Goal: Task Accomplishment & Management: Use online tool/utility

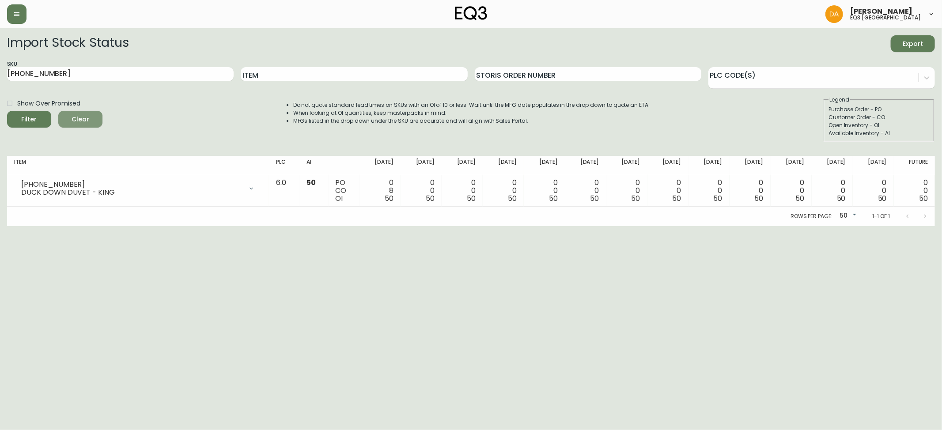
click at [85, 112] on button "Clear" at bounding box center [80, 119] width 44 height 17
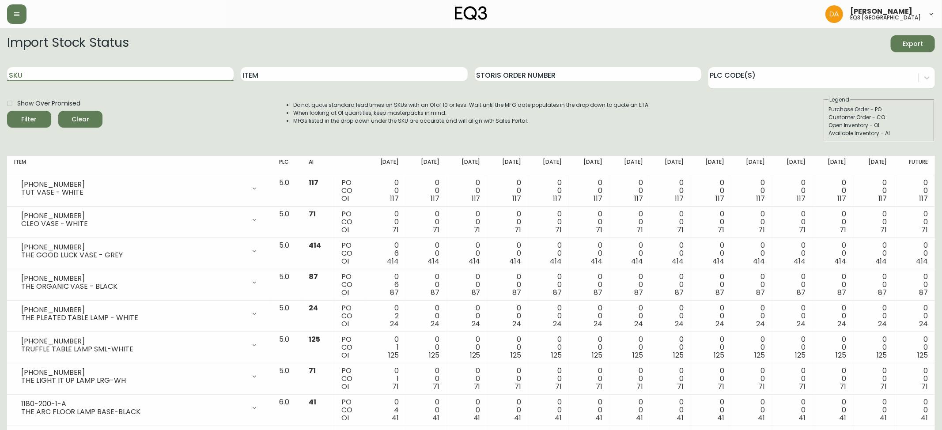
click at [36, 77] on input "SKU" at bounding box center [120, 74] width 227 height 14
paste input "[PHONE_NUMBER]"
type input "[PHONE_NUMBER]"
click at [31, 114] on button "Filter" at bounding box center [29, 119] width 44 height 17
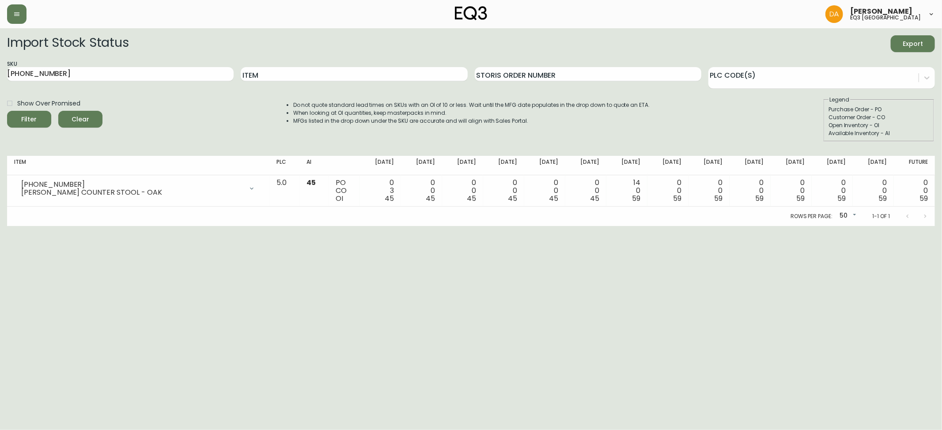
click at [82, 115] on span "Clear" at bounding box center [80, 119] width 30 height 11
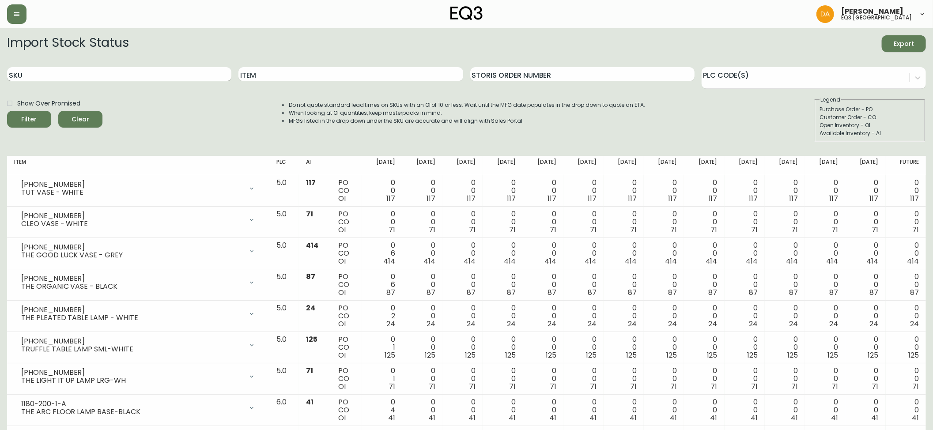
click at [19, 77] on input "SKU" at bounding box center [119, 74] width 224 height 14
paste input "3020-663-16-A"
type input "3020-663-16-A"
click at [26, 113] on button "Filter" at bounding box center [29, 119] width 44 height 17
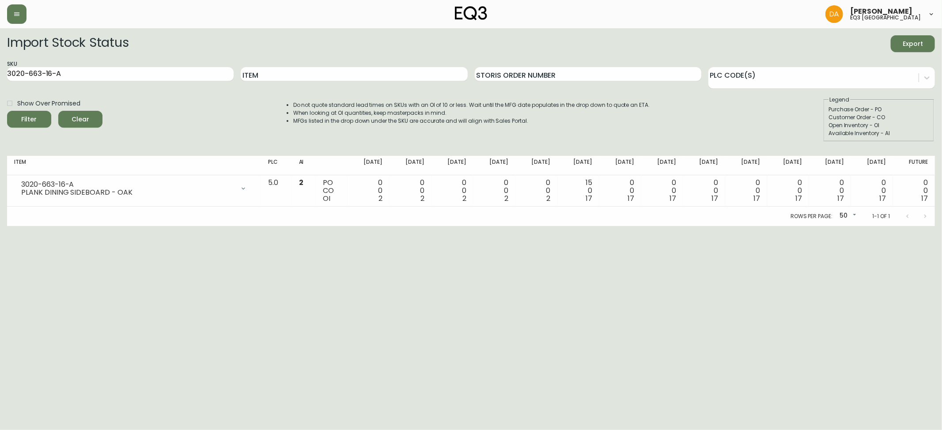
click at [78, 123] on span "Clear" at bounding box center [80, 119] width 30 height 11
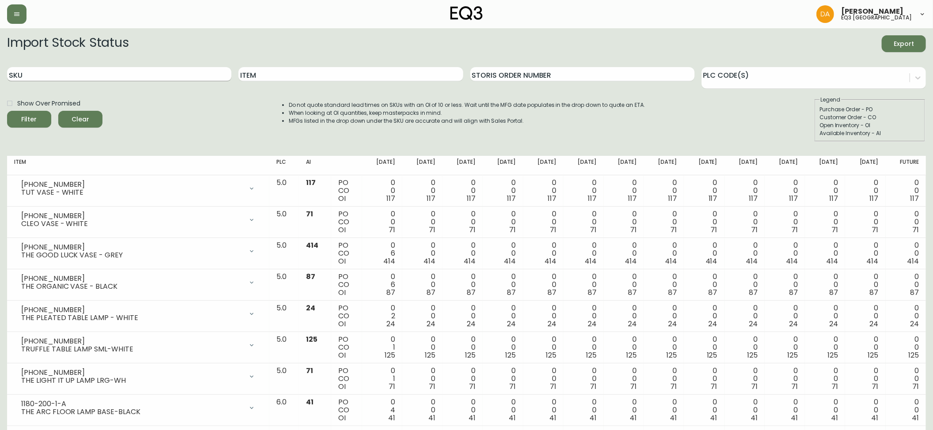
click at [39, 75] on input "SKU" at bounding box center [119, 74] width 224 height 14
paste input "3020-664-16-B"
type input "3020-664-16-B"
click at [33, 117] on span "Filter" at bounding box center [29, 119] width 15 height 11
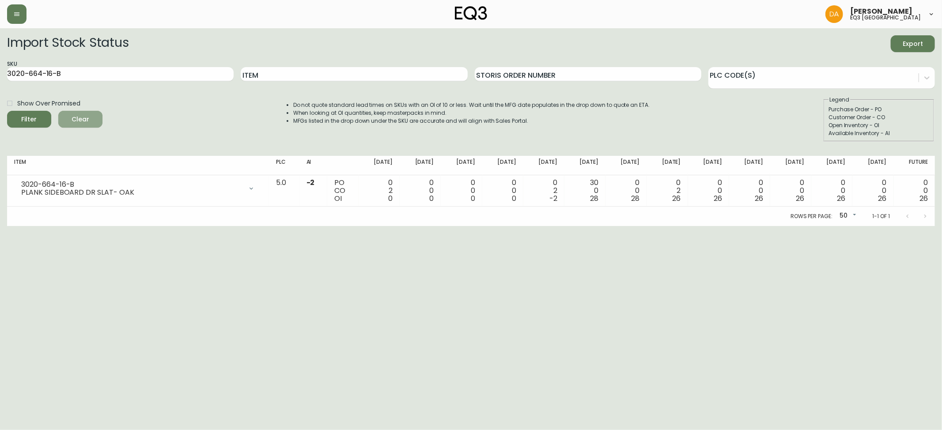
click at [94, 121] on span "Clear" at bounding box center [80, 119] width 30 height 11
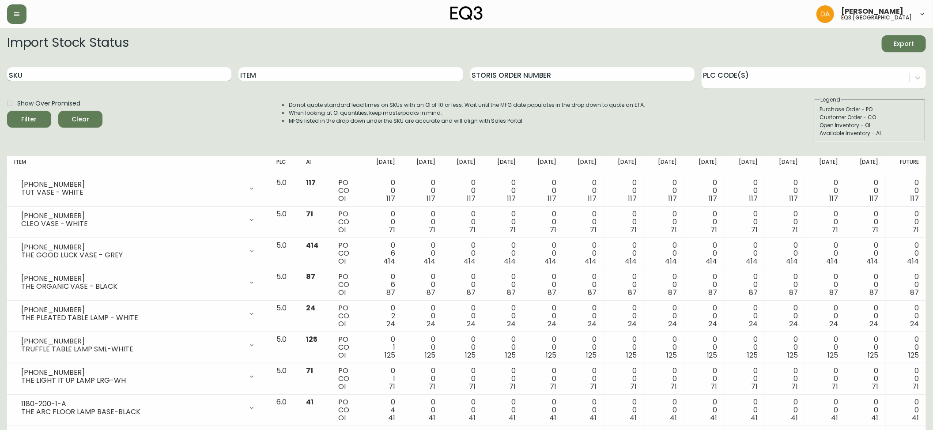
click at [35, 75] on input "SKU" at bounding box center [119, 74] width 224 height 14
paste input "3020-663-13-A"
type input "3020-663-13-A"
click at [29, 113] on button "Filter" at bounding box center [29, 119] width 44 height 17
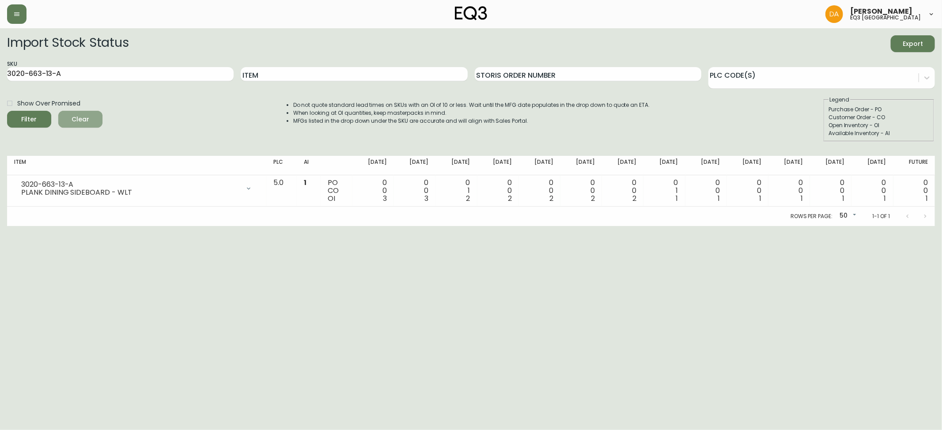
click at [79, 115] on span "Clear" at bounding box center [80, 119] width 30 height 11
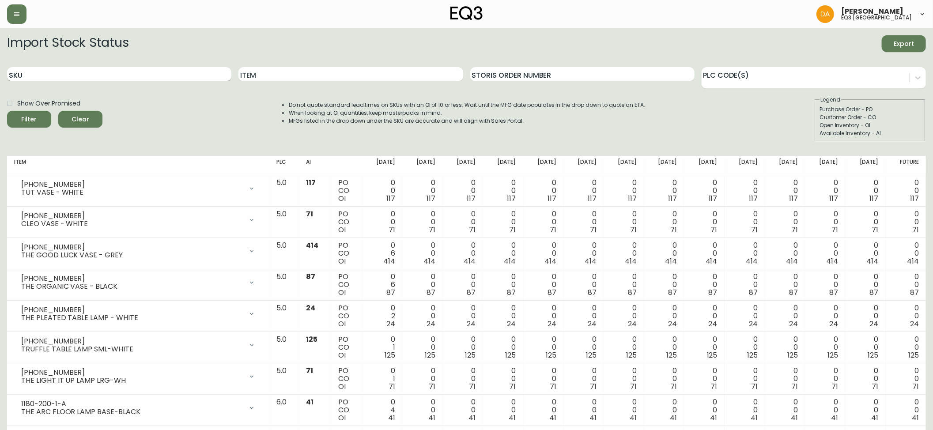
click at [20, 73] on input "SKU" at bounding box center [119, 74] width 224 height 14
paste input "3020-664-13-B"
type input "3020-664-13-B"
click at [30, 115] on div "Filter" at bounding box center [29, 119] width 15 height 11
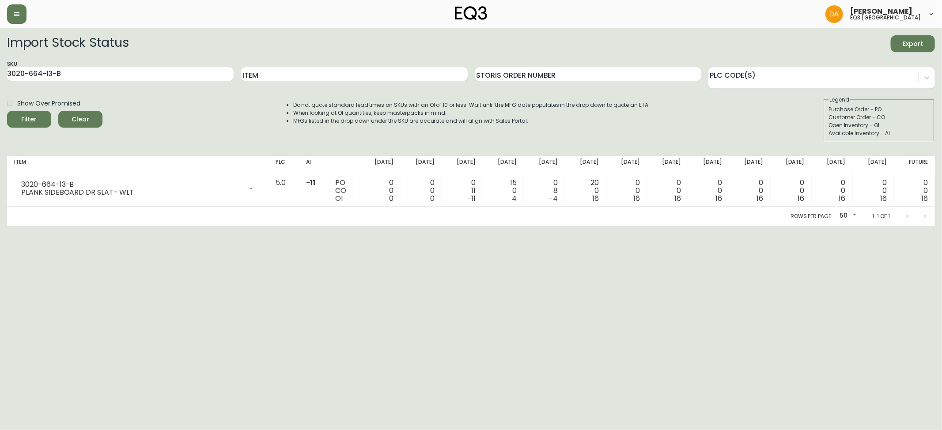
click at [873, 226] on html "[PERSON_NAME] eq3 calgary Import Stock Status Export SKU 3020-664-13-B Item Sto…" at bounding box center [471, 113] width 942 height 226
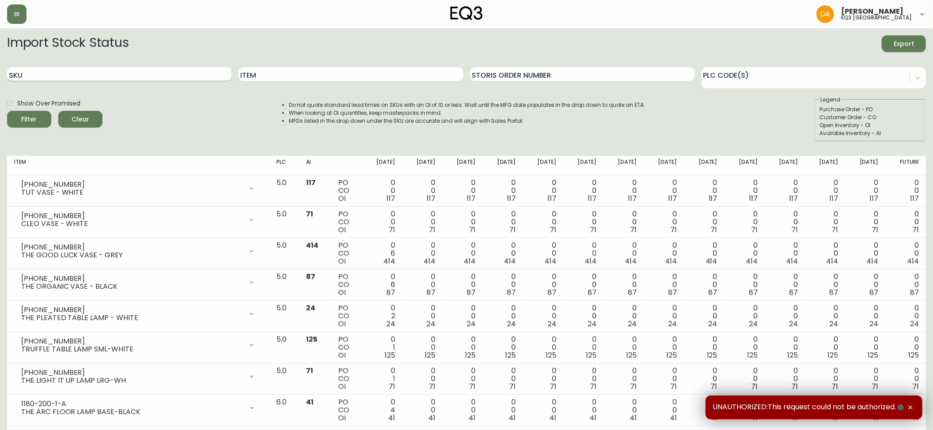
click at [25, 75] on input "SKU" at bounding box center [119, 74] width 224 height 14
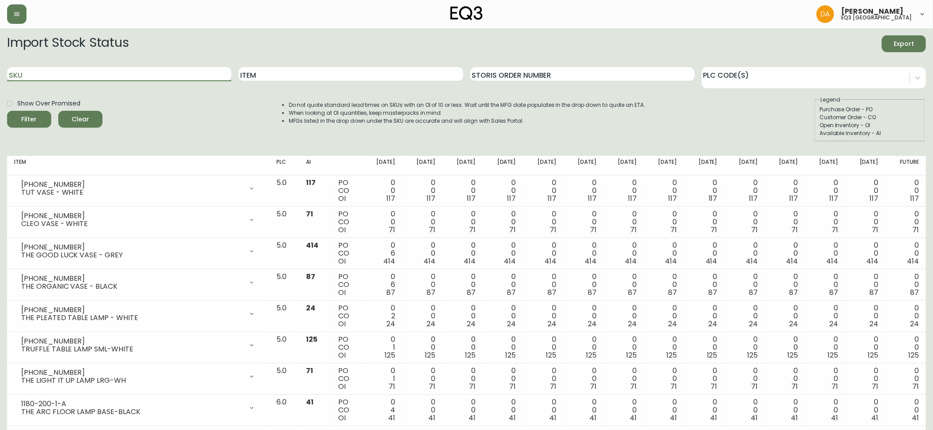
paste input "3020-663-13-A"
type input "3020-663-13-A"
click at [28, 115] on icon "submit" at bounding box center [26, 118] width 10 height 10
